Goal: Task Accomplishment & Management: Use online tool/utility

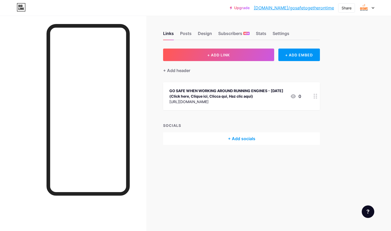
click at [212, 92] on div "GO SAFE WHEN WORKING AROUND RUNNING ENGINES - [DATE] (Click here, Clique ici, C…" at bounding box center [227, 93] width 116 height 11
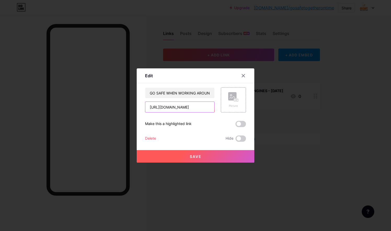
click at [166, 107] on input "[URL][DOMAIN_NAME]" at bounding box center [179, 107] width 69 height 10
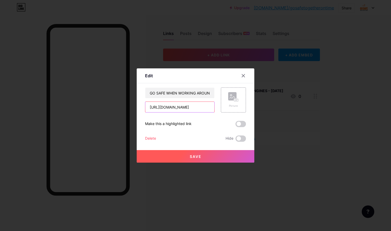
click at [166, 107] on input "[URL][DOMAIN_NAME]" at bounding box center [179, 107] width 69 height 10
paste input "[URL][DOMAIN_NAME]"
type input "[URL][DOMAIN_NAME]"
click at [199, 159] on button "Save" at bounding box center [195, 156] width 117 height 13
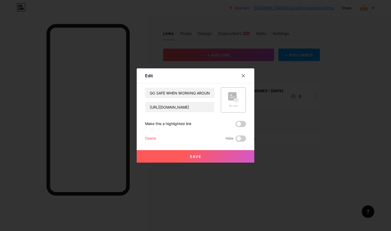
scroll to position [0, 0]
